Goal: Transaction & Acquisition: Purchase product/service

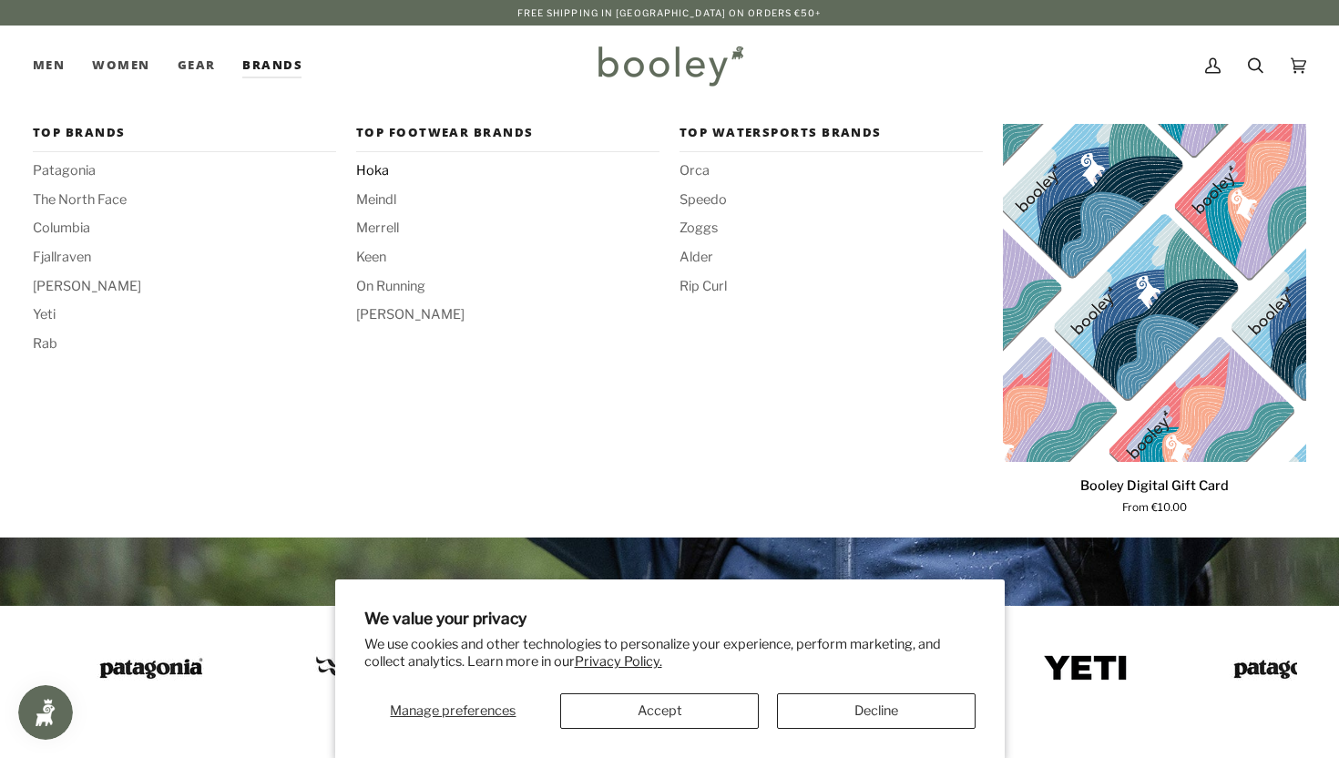
click at [379, 168] on span "Hoka" at bounding box center [507, 171] width 303 height 20
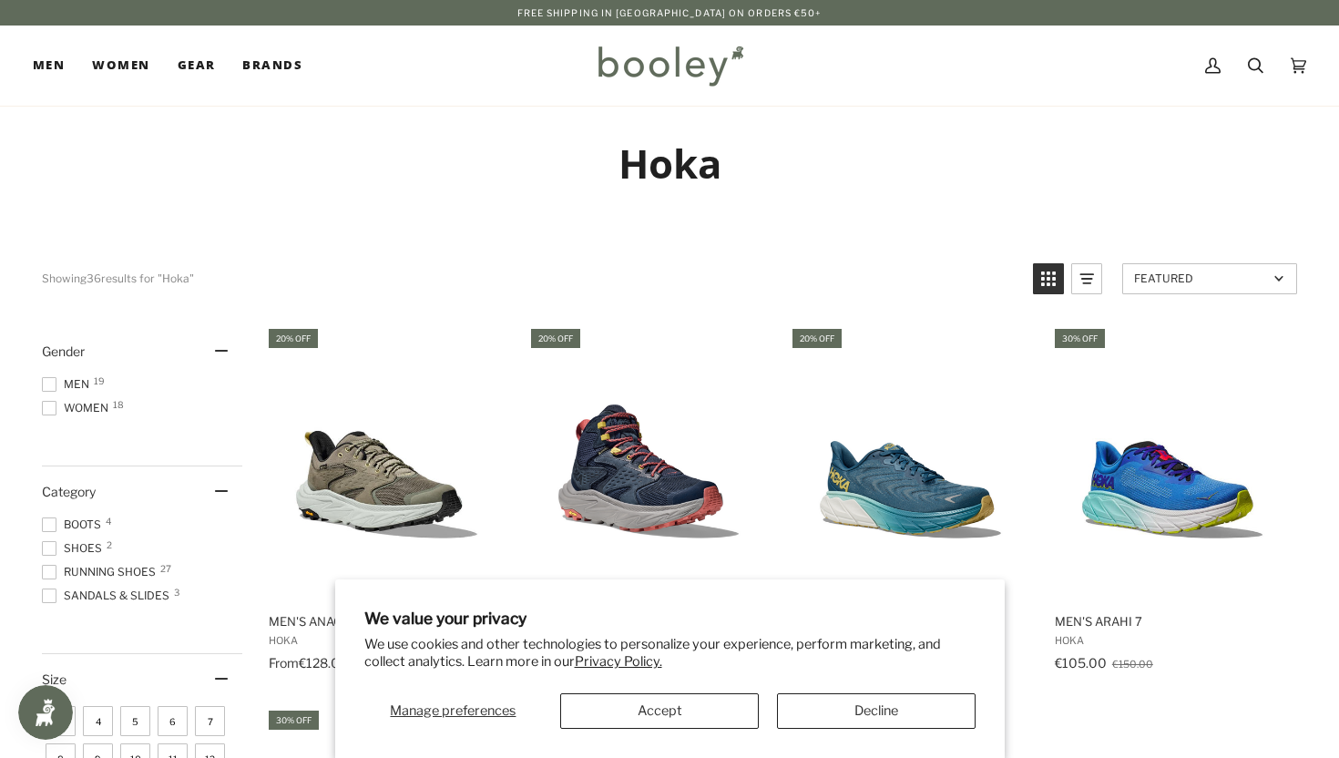
click at [687, 718] on button "Accept" at bounding box center [659, 711] width 199 height 36
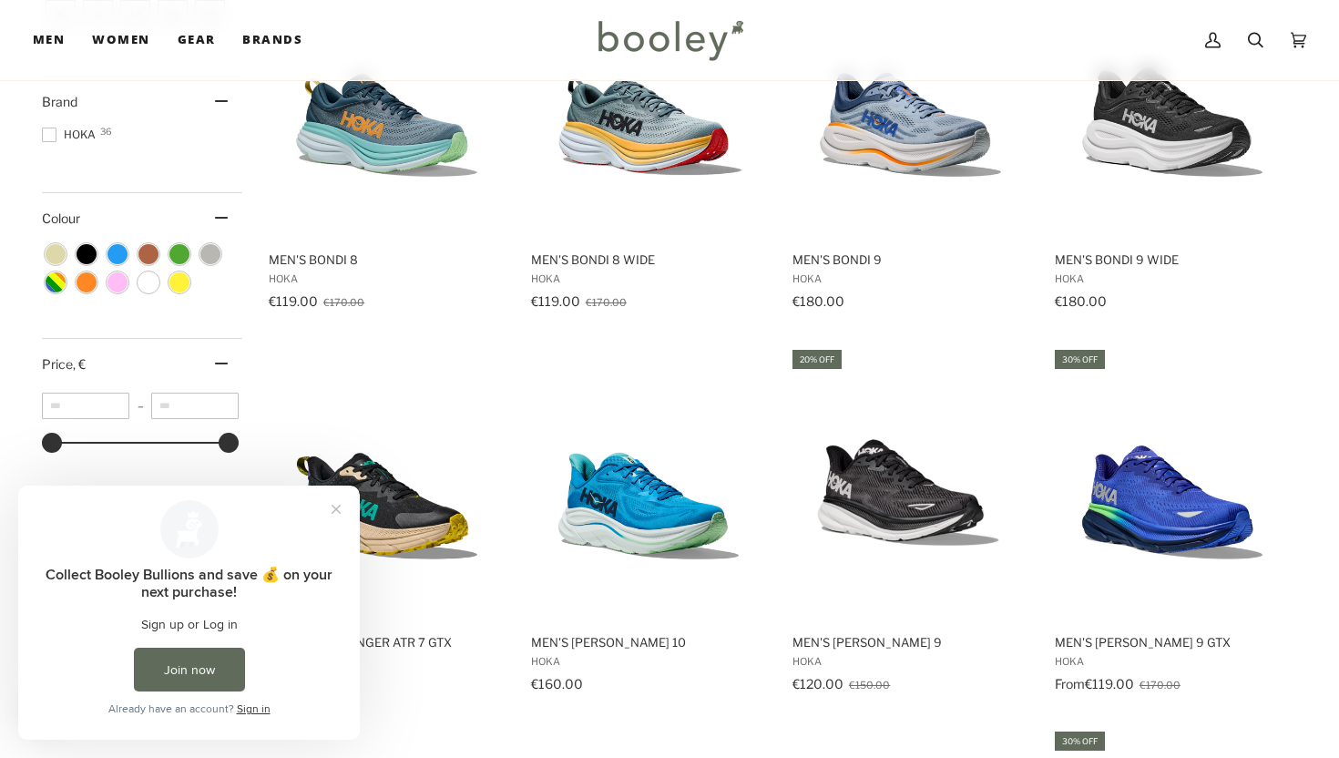
scroll to position [789, 0]
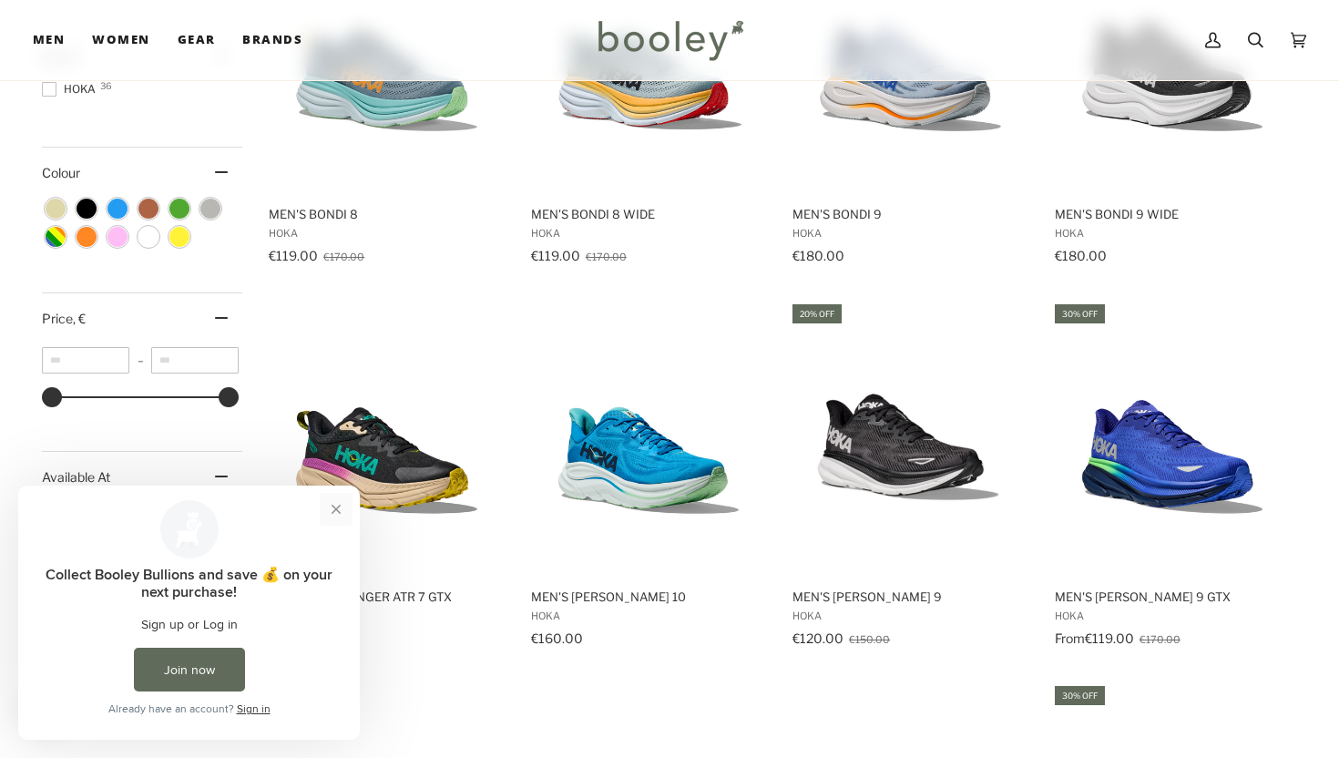
click at [335, 508] on button "Close prompt" at bounding box center [336, 509] width 33 height 33
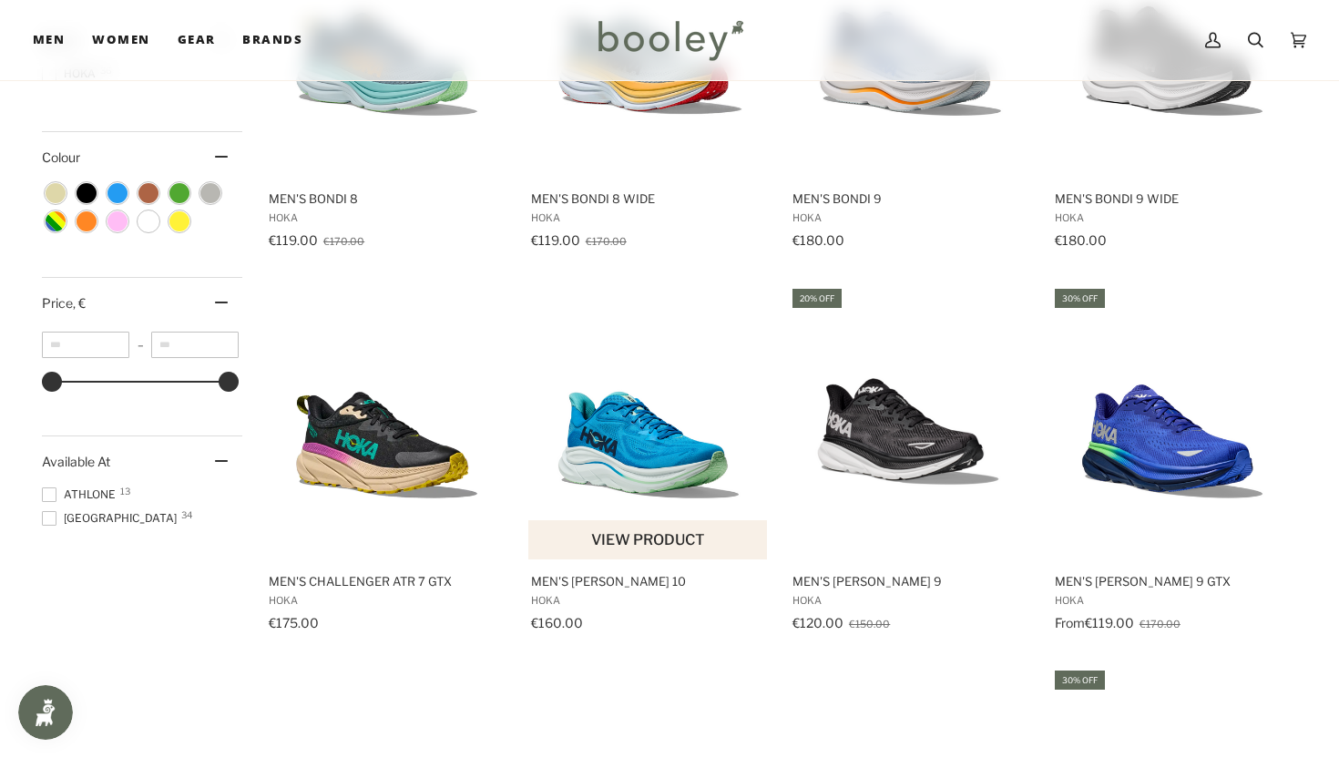
scroll to position [1342, 0]
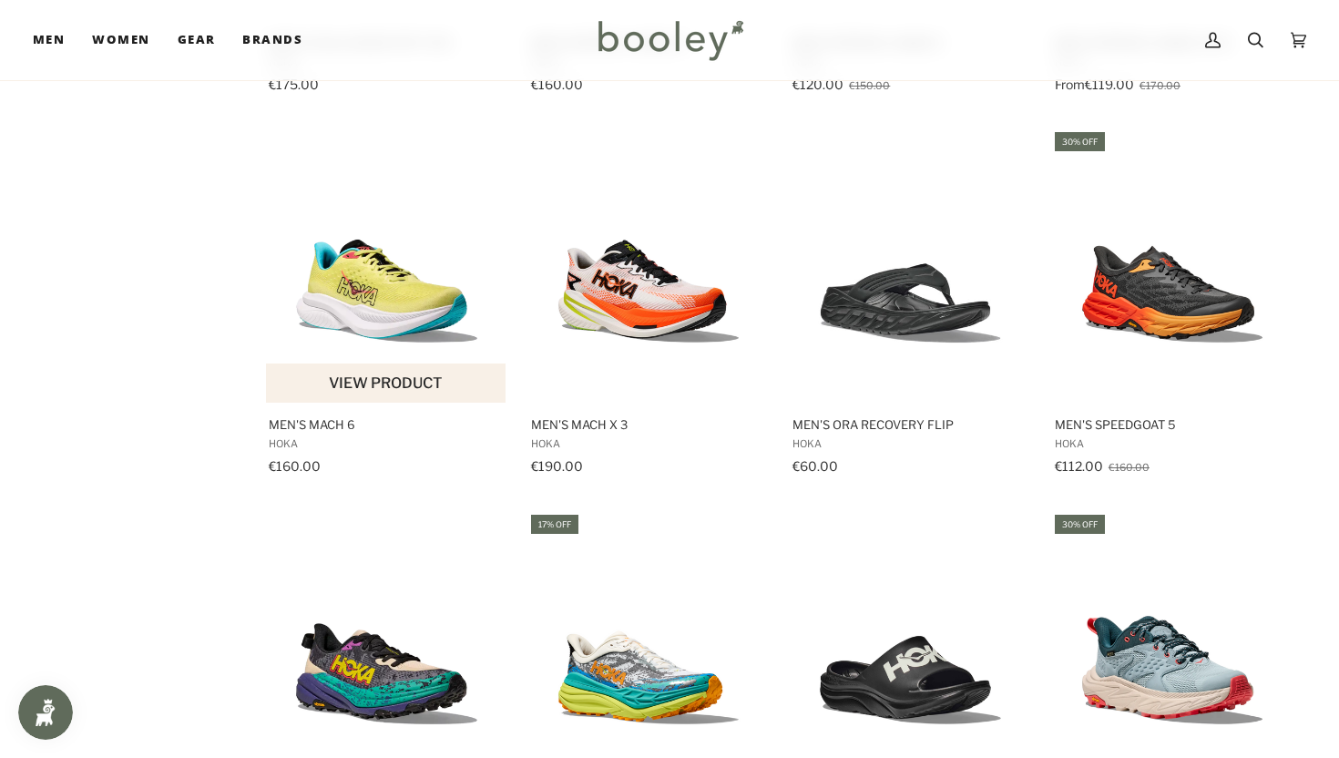
click at [358, 296] on img "Men's Mach 6" at bounding box center [386, 266] width 241 height 241
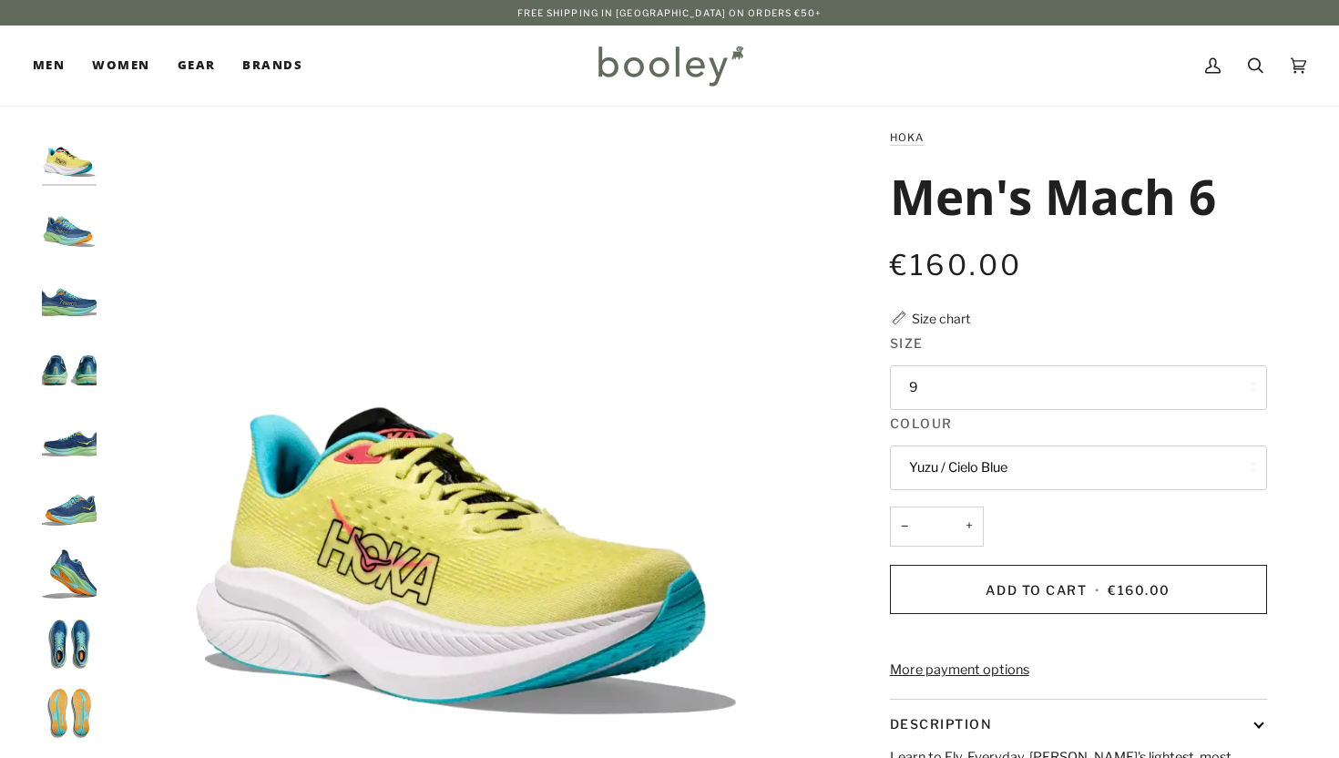
click at [987, 376] on button "9" at bounding box center [1078, 387] width 377 height 45
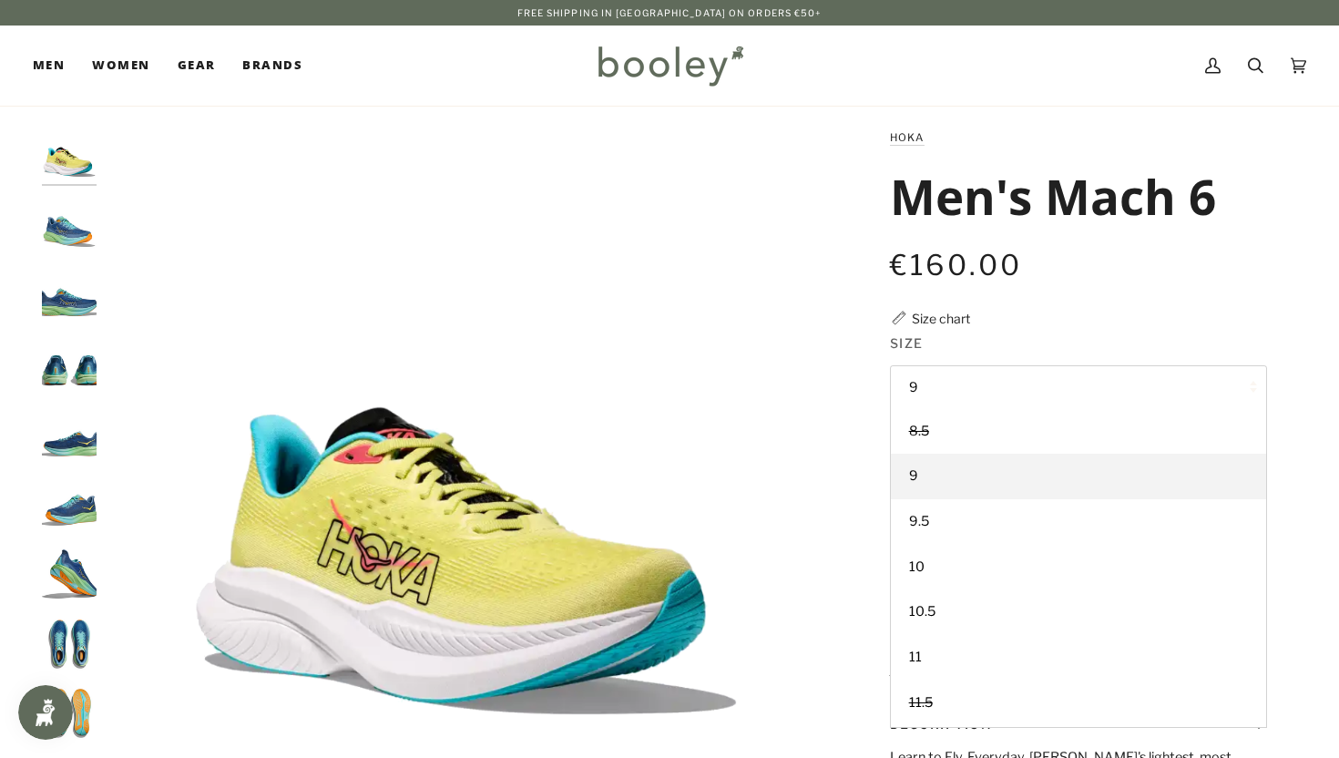
click at [1003, 360] on fieldset "Size 9 8.5 9 9.5 10 10.5" at bounding box center [1078, 373] width 377 height 80
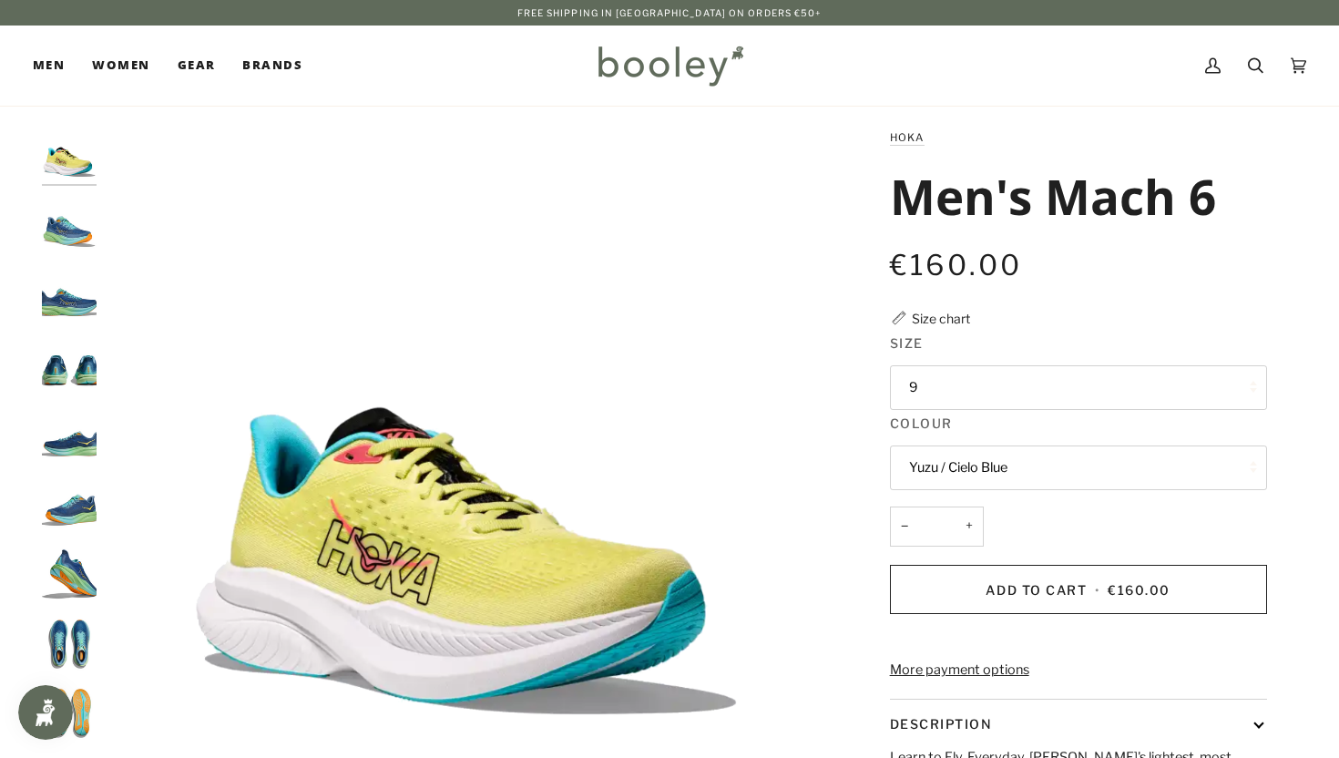
scroll to position [1, 0]
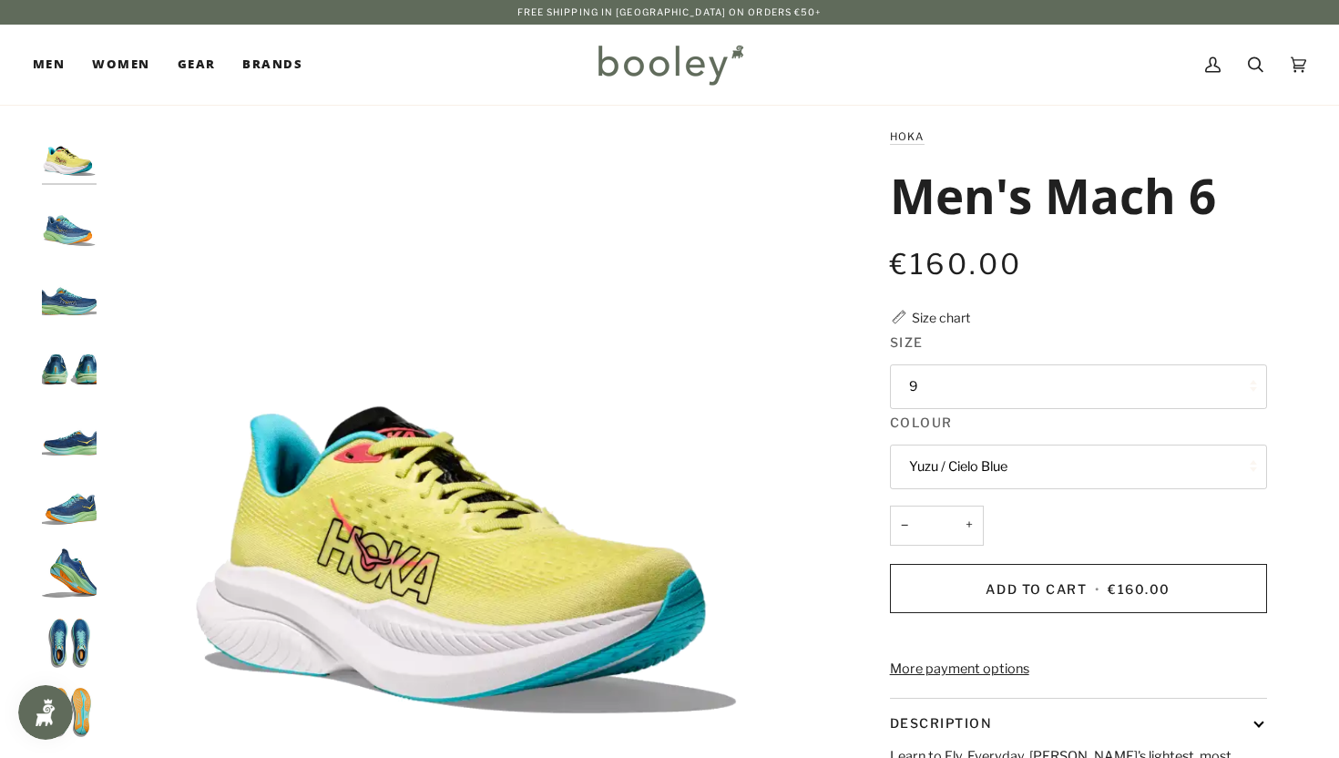
click at [67, 245] on img "Hoka Men's Mach 6 Dusk / Shadow - Booley Galway" at bounding box center [69, 224] width 55 height 55
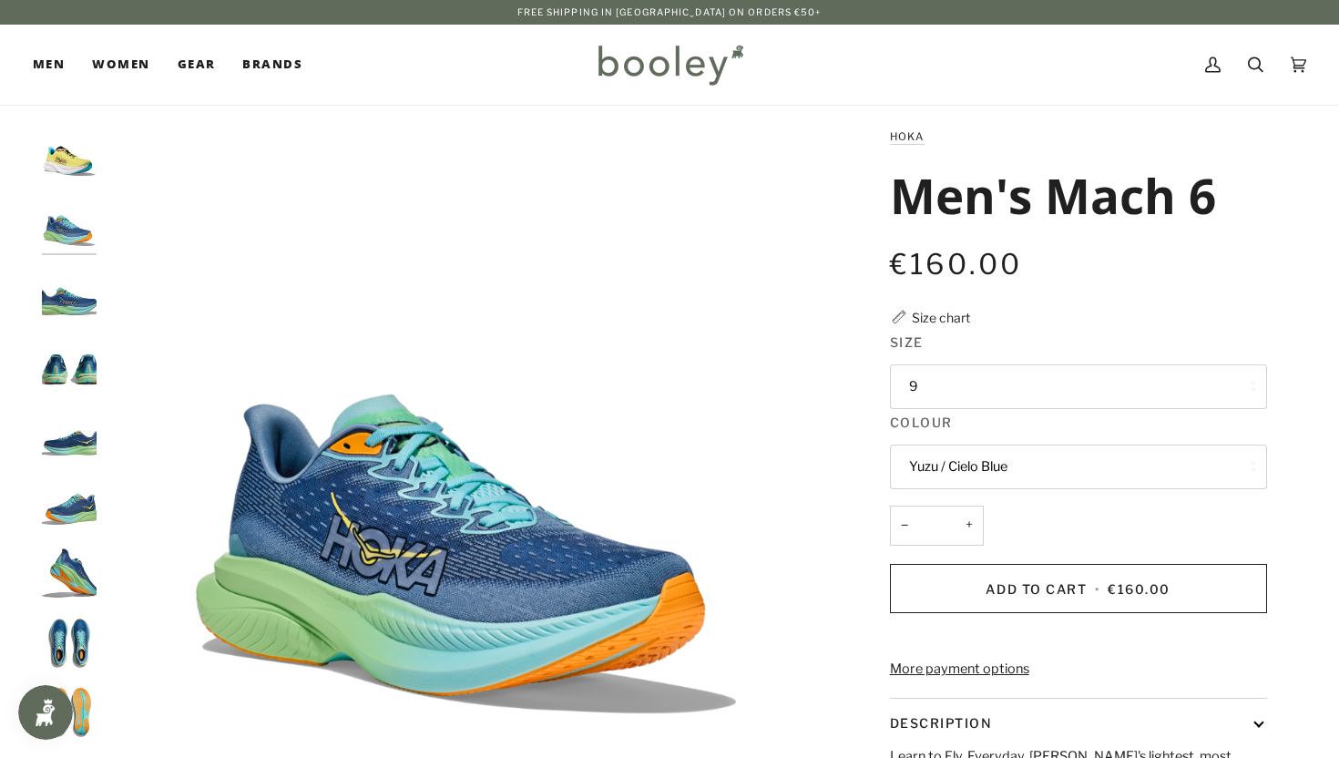
click at [941, 449] on button "Yuzu / Cielo Blue" at bounding box center [1078, 466] width 377 height 45
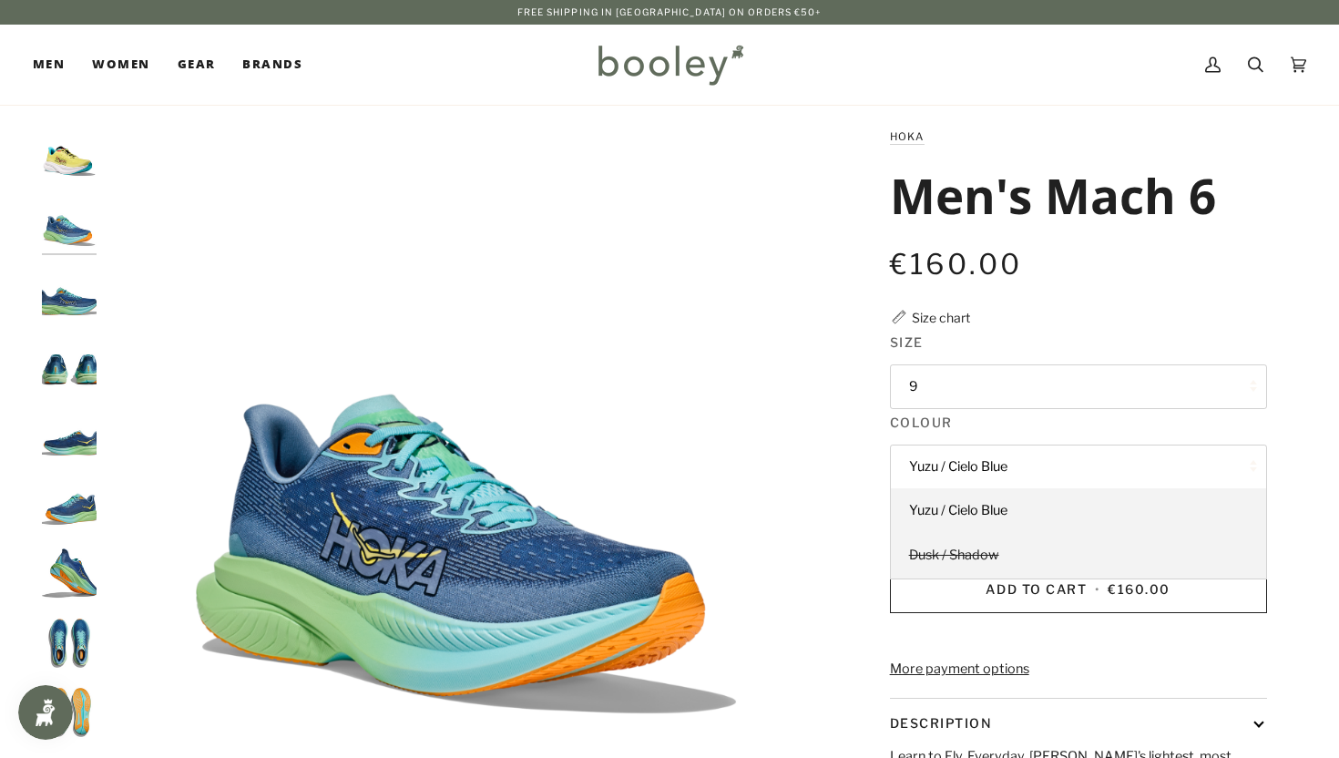
click at [952, 546] on span "Dusk / Shadow" at bounding box center [954, 554] width 90 height 16
